Goal: Transaction & Acquisition: Obtain resource

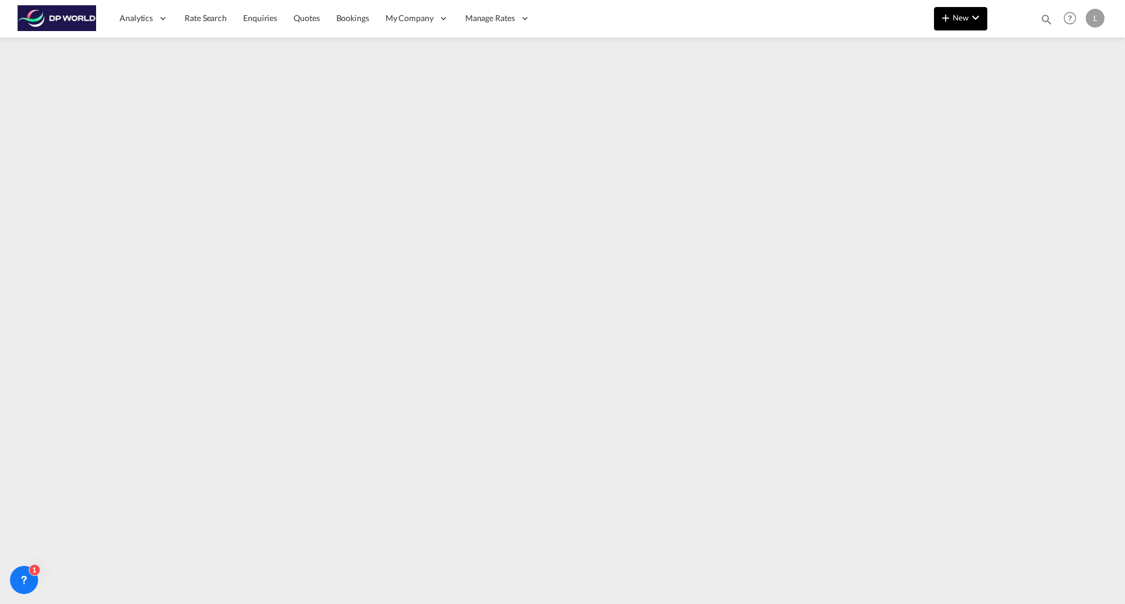
click at [956, 21] on span "New" at bounding box center [960, 17] width 44 height 9
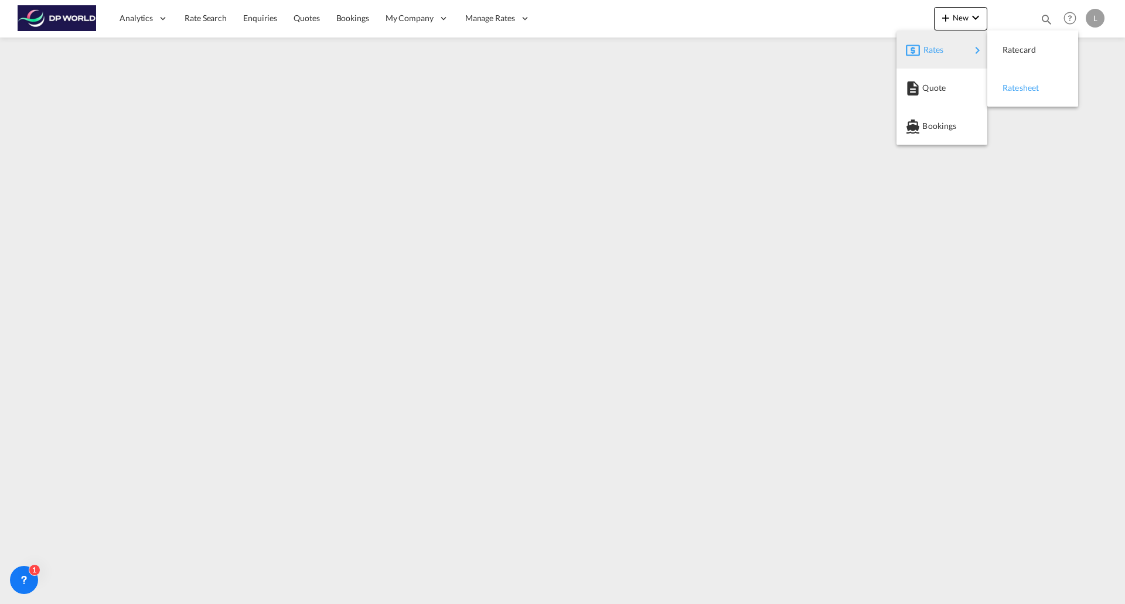
click at [1015, 90] on span "Ratesheet" at bounding box center [1008, 87] width 13 height 23
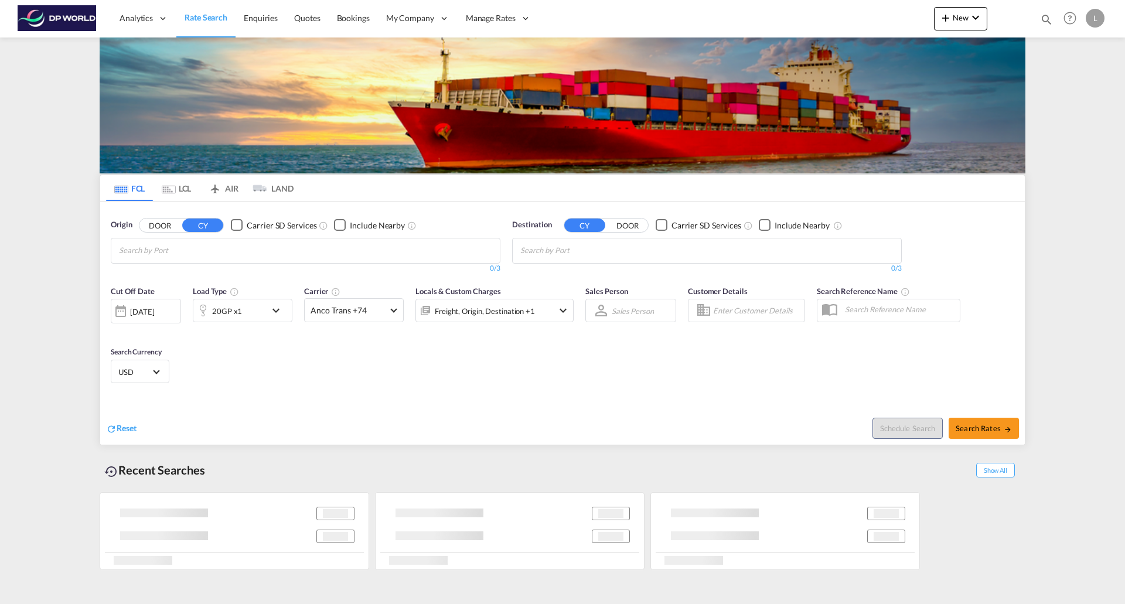
click at [230, 244] on input "Chips input." at bounding box center [174, 250] width 111 height 19
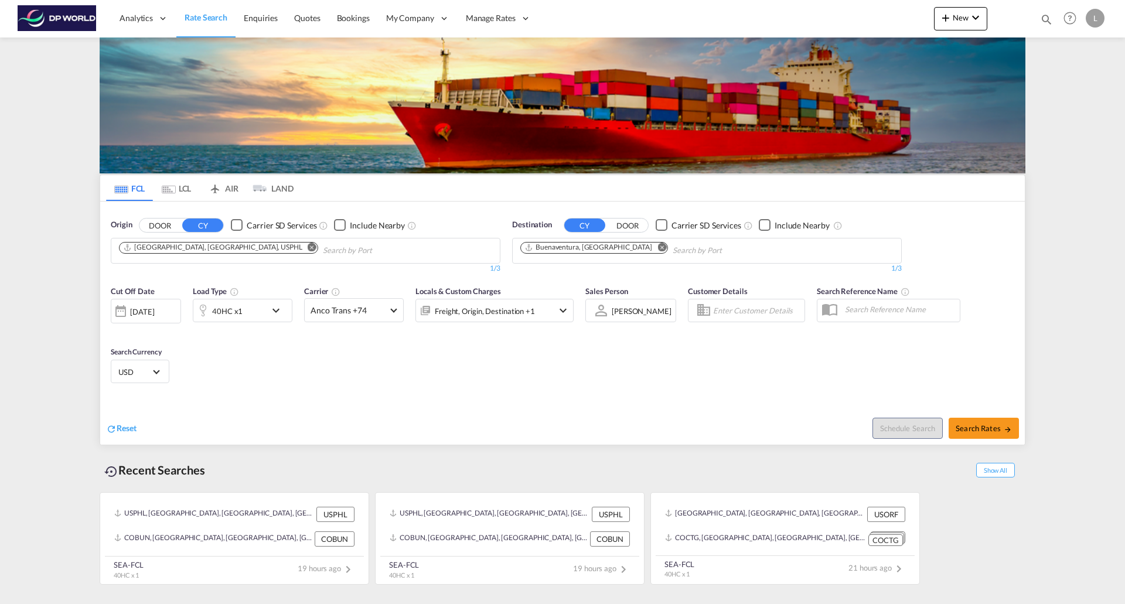
click at [657, 249] on md-icon "Remove" at bounding box center [661, 246] width 9 height 9
click at [273, 313] on md-icon "icon-chevron-down" at bounding box center [279, 310] width 20 height 14
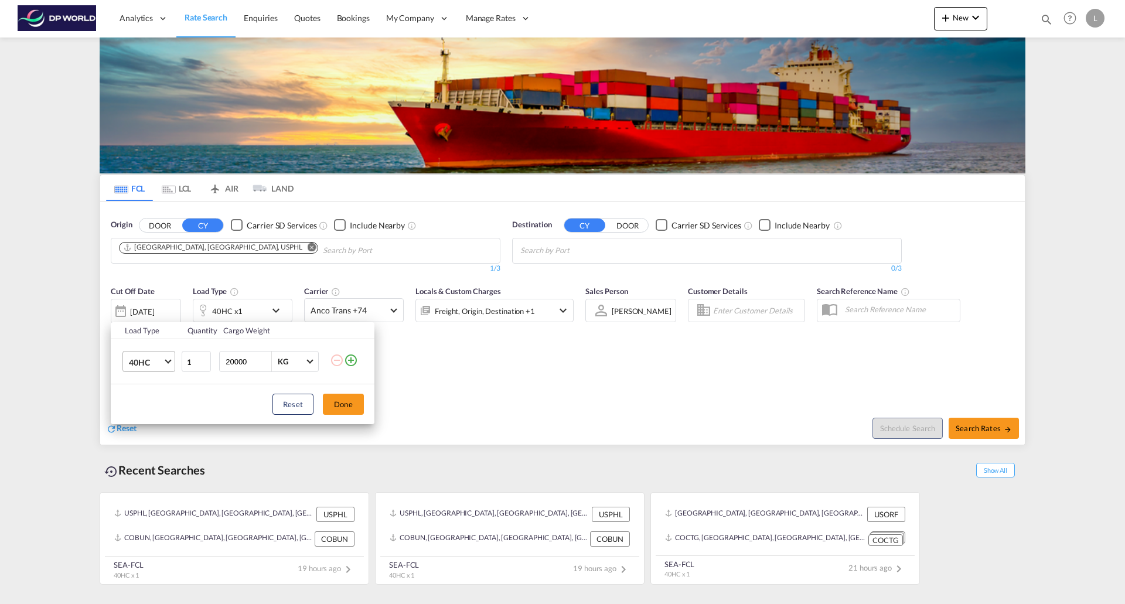
click at [167, 362] on span "Choose: \a40HC" at bounding box center [168, 360] width 6 height 6
click at [139, 297] on md-option "20GP" at bounding box center [159, 306] width 80 height 28
click at [349, 399] on button "Done" at bounding box center [343, 404] width 41 height 21
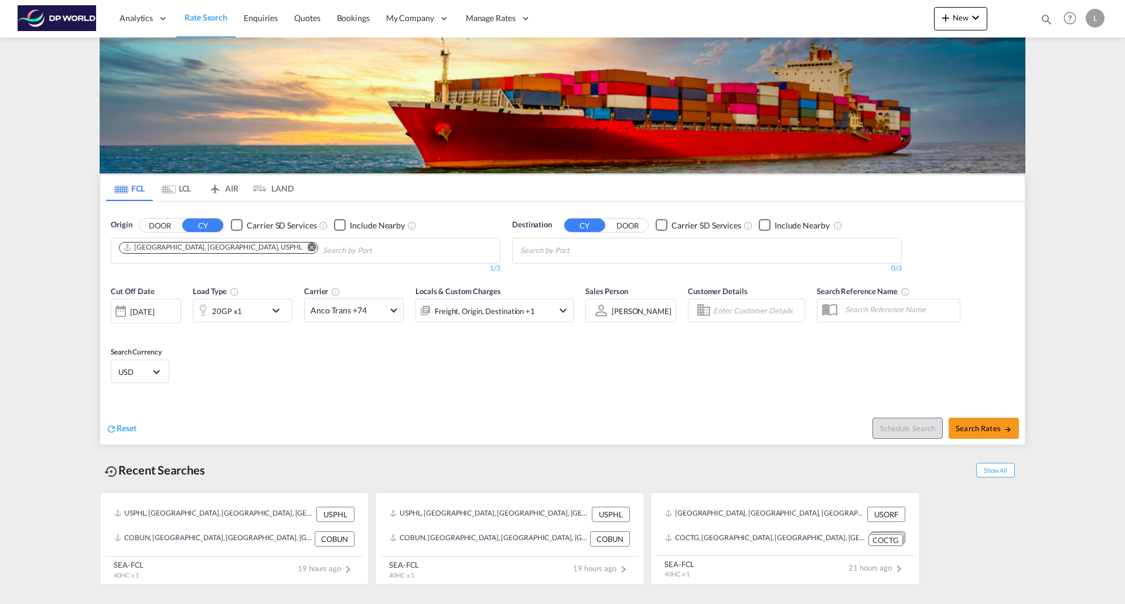
click at [308, 244] on md-icon "Remove" at bounding box center [312, 246] width 9 height 9
click at [216, 245] on input "Chips input." at bounding box center [174, 250] width 111 height 19
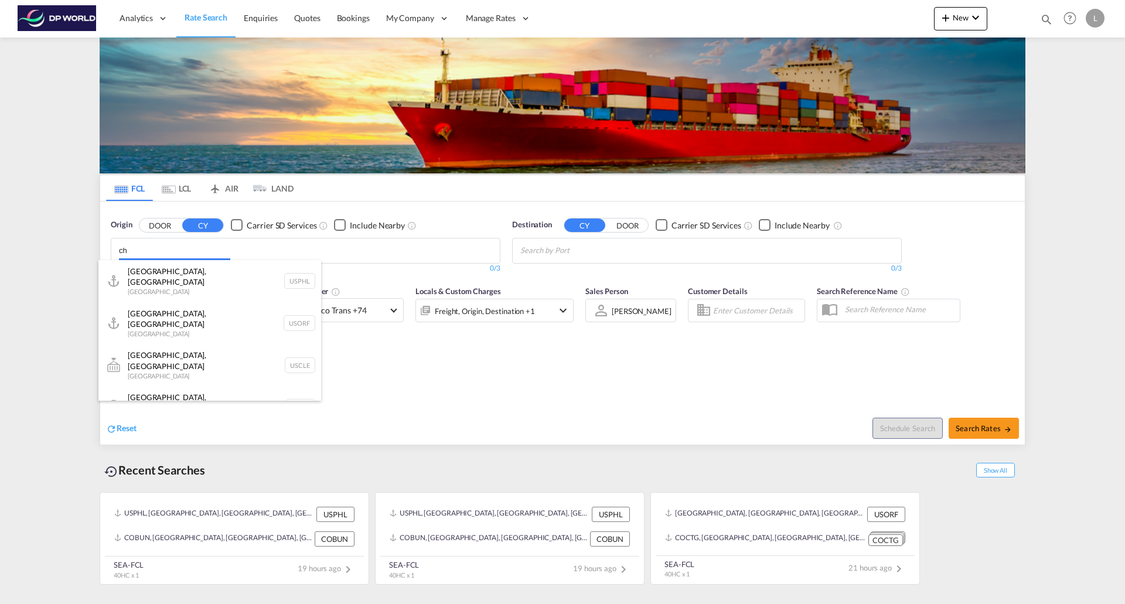
type input "c"
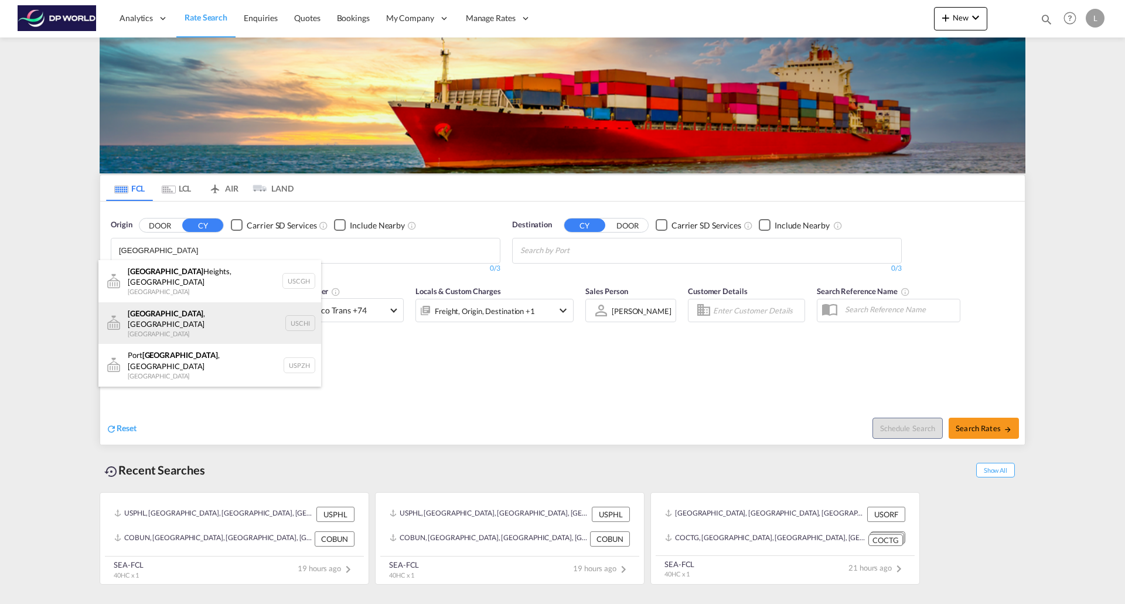
type input "[GEOGRAPHIC_DATA]"
click at [139, 302] on div "[GEOGRAPHIC_DATA] , IL United States USCHI" at bounding box center [209, 323] width 223 height 42
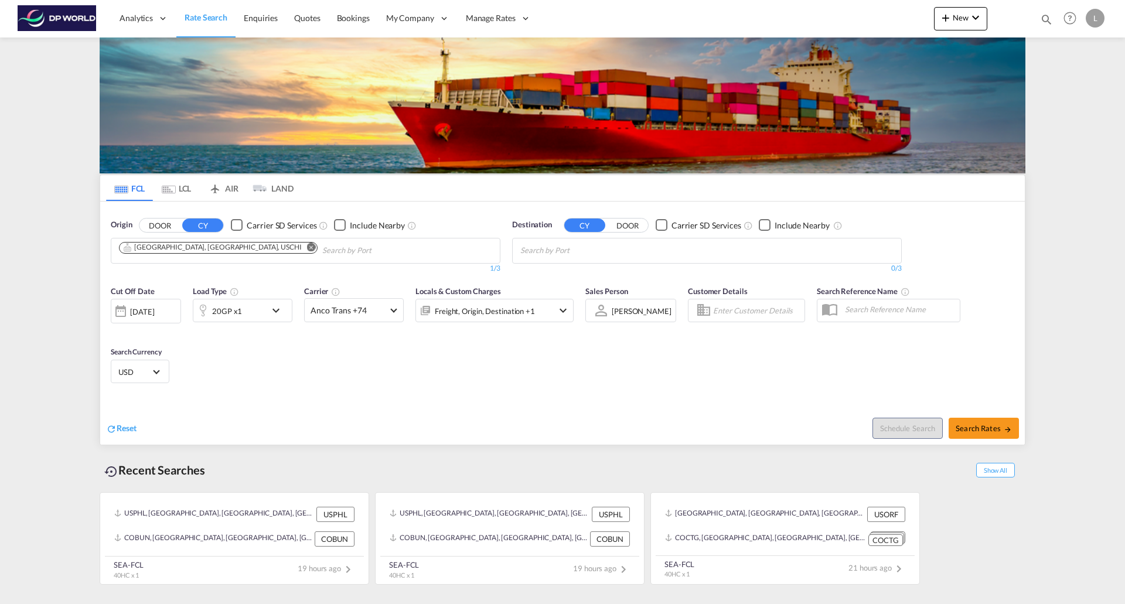
click at [537, 249] on body "Analytics Reports Dashboard Rate Search Enquiries Quotes Bookings" at bounding box center [562, 302] width 1125 height 604
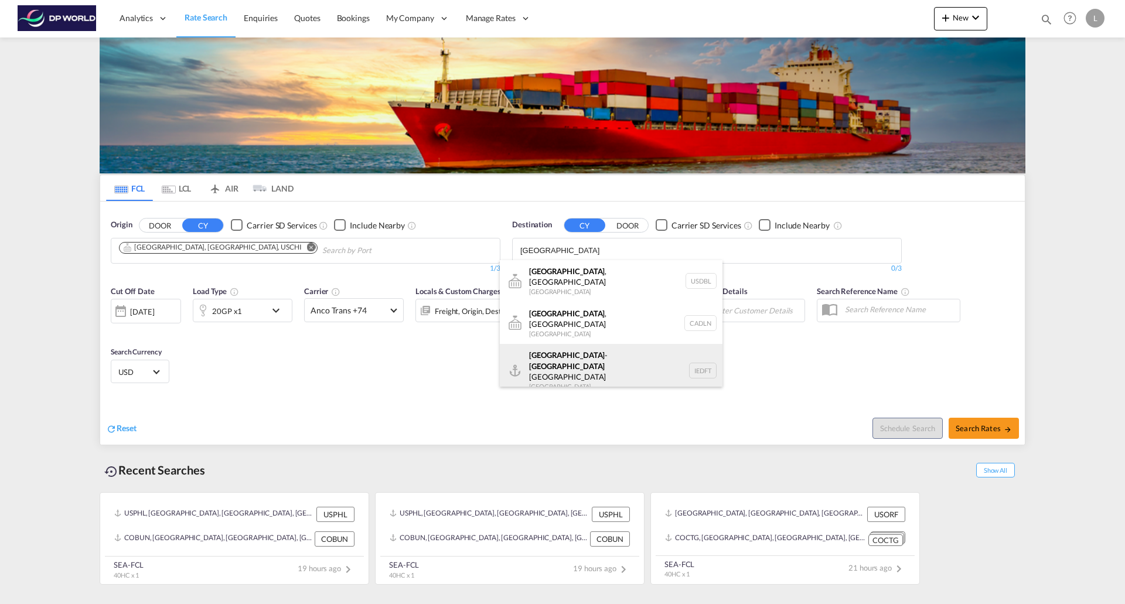
type input "[GEOGRAPHIC_DATA]"
click at [542, 349] on div "[GEOGRAPHIC_DATA] - [GEOGRAPHIC_DATA] Terminals [GEOGRAPHIC_DATA] IEDFT" at bounding box center [611, 370] width 223 height 53
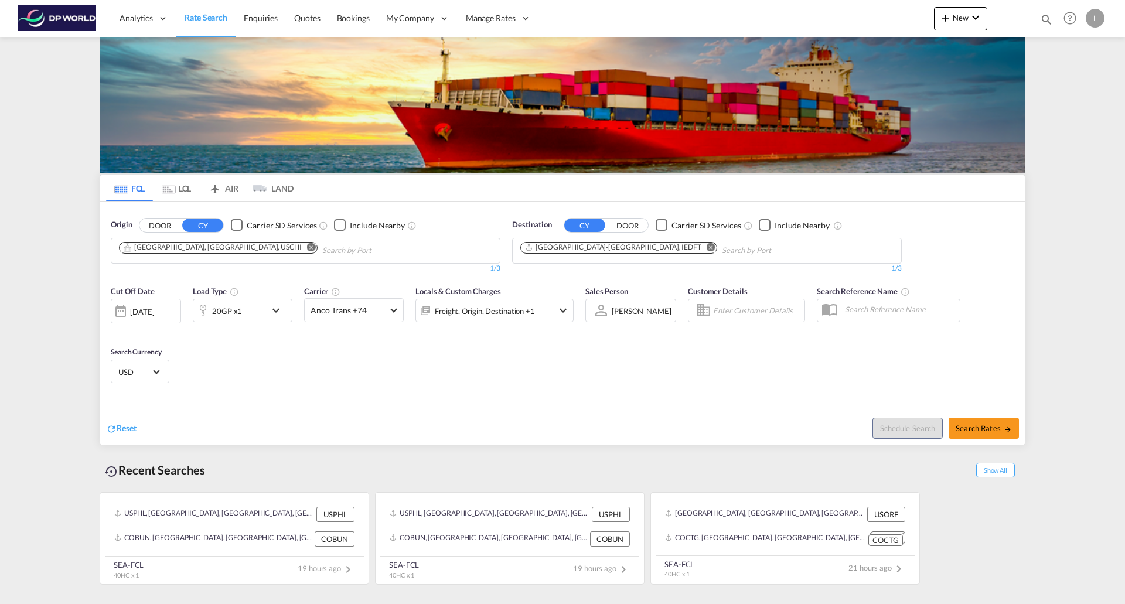
click at [705, 250] on body "Analytics Reports Dashboard Rate Search Enquiries Quotes Bookings" at bounding box center [562, 302] width 1125 height 604
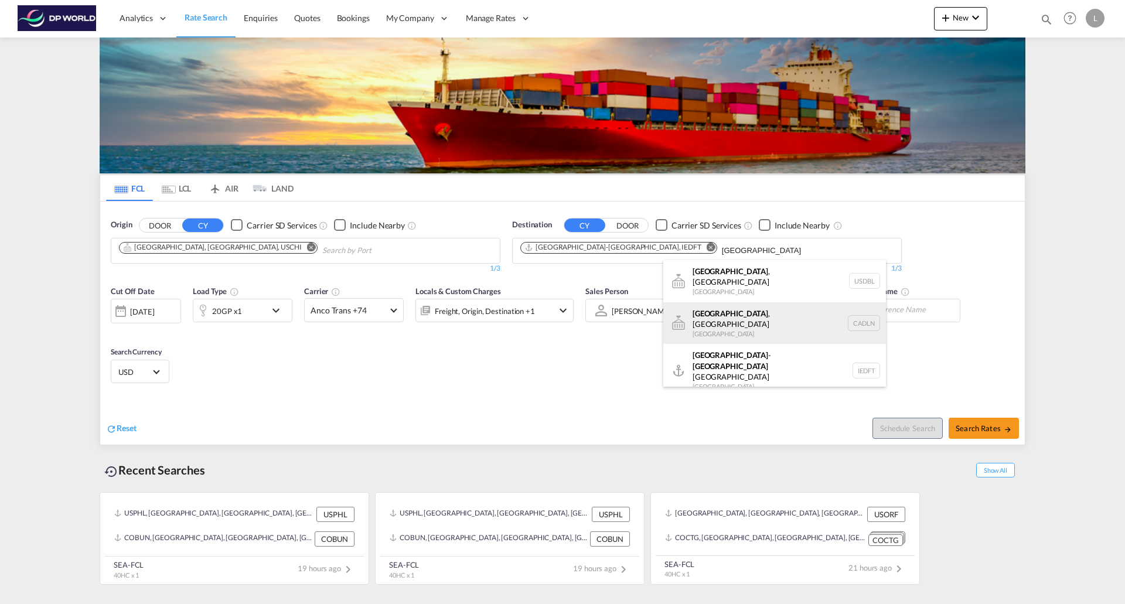
scroll to position [14, 0]
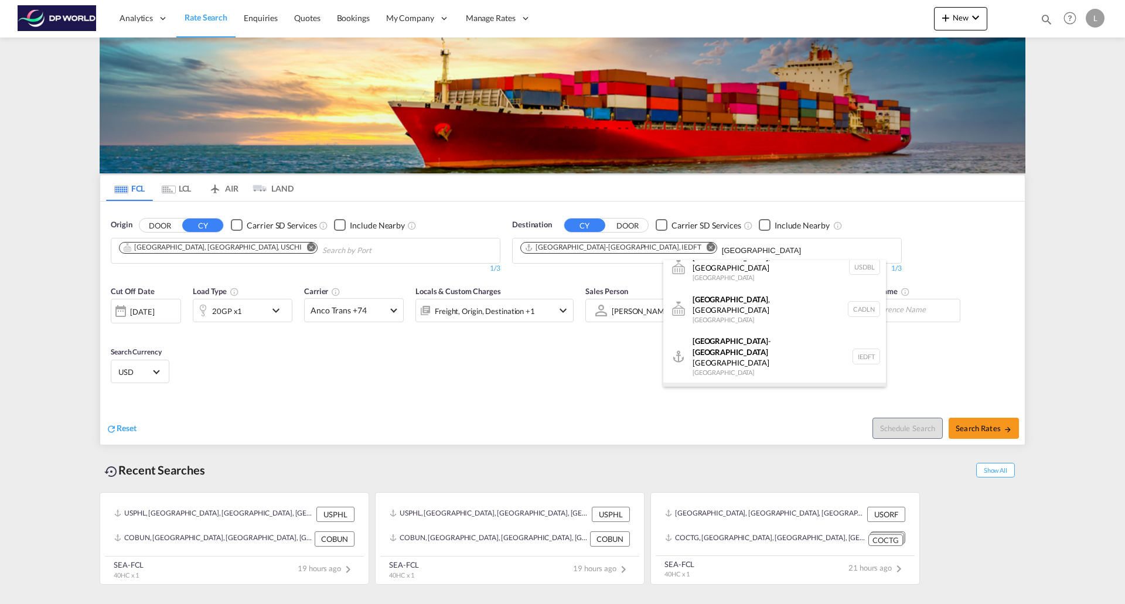
type input "[GEOGRAPHIC_DATA]"
click at [697, 382] on div "[GEOGRAPHIC_DATA] [GEOGRAPHIC_DATA] IEDUB" at bounding box center [774, 399] width 223 height 35
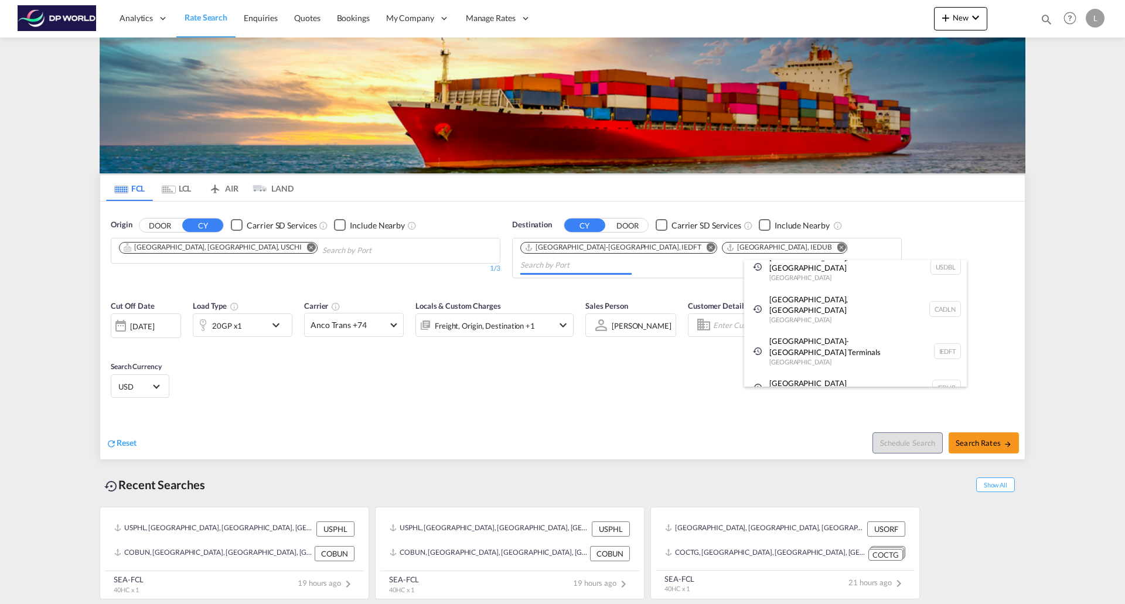
scroll to position [0, 0]
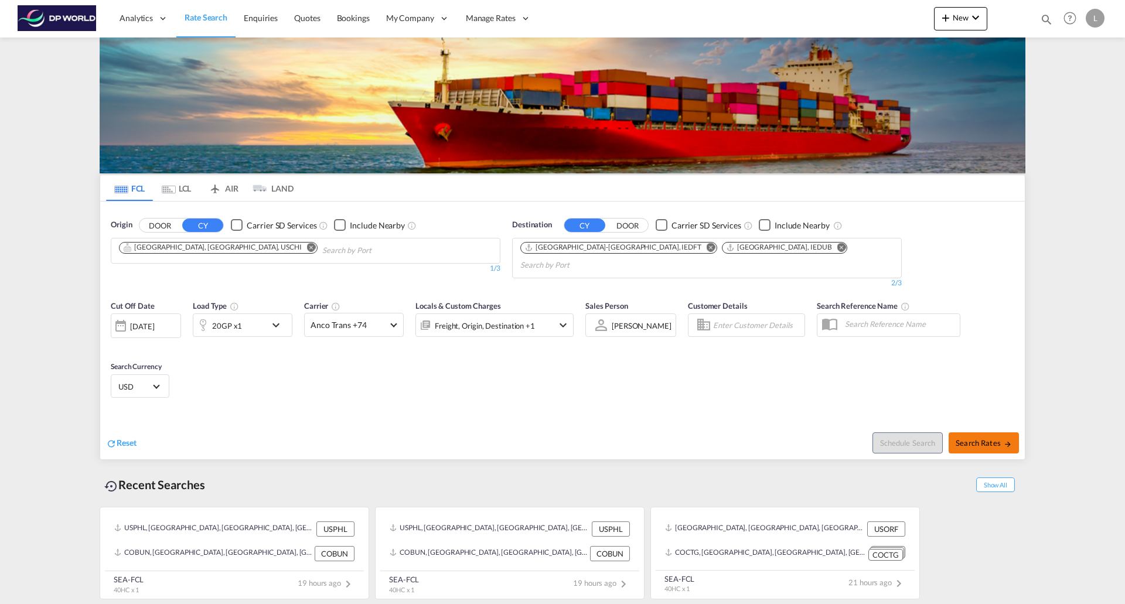
click at [957, 438] on span "Search Rates" at bounding box center [983, 442] width 56 height 9
type input "USCHI to IEDFT,IEDUB / [DATE]"
